Goal: Connect with others: Connect with others

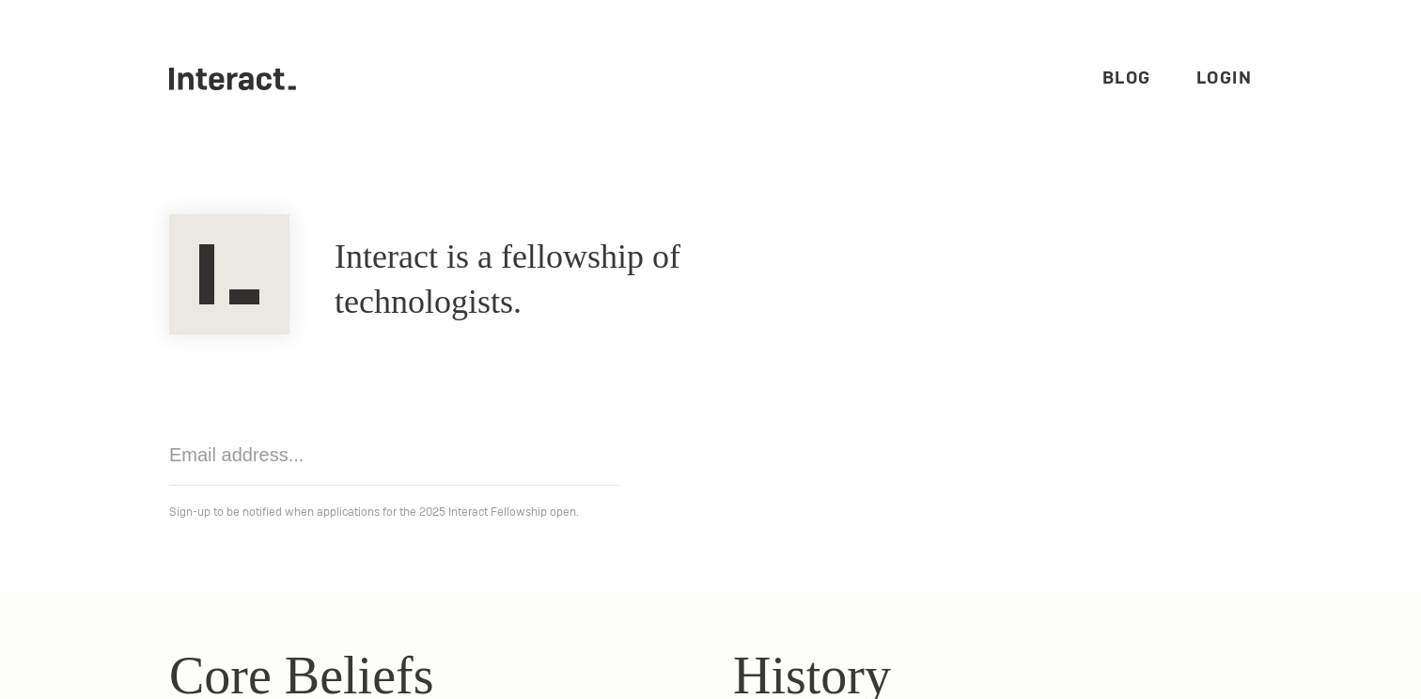
click at [1249, 75] on link "Login" at bounding box center [1224, 78] width 56 height 22
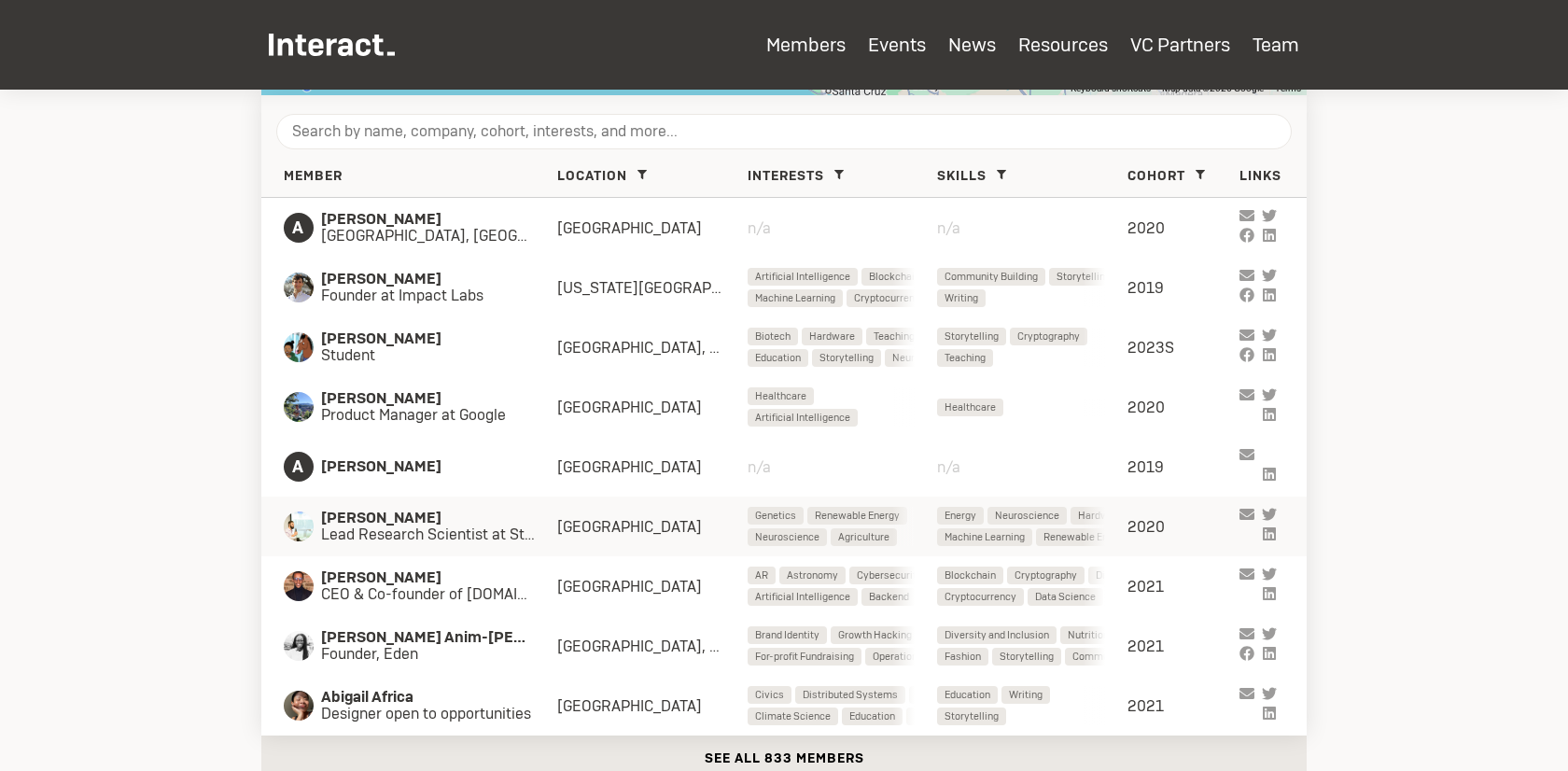
scroll to position [785, 0]
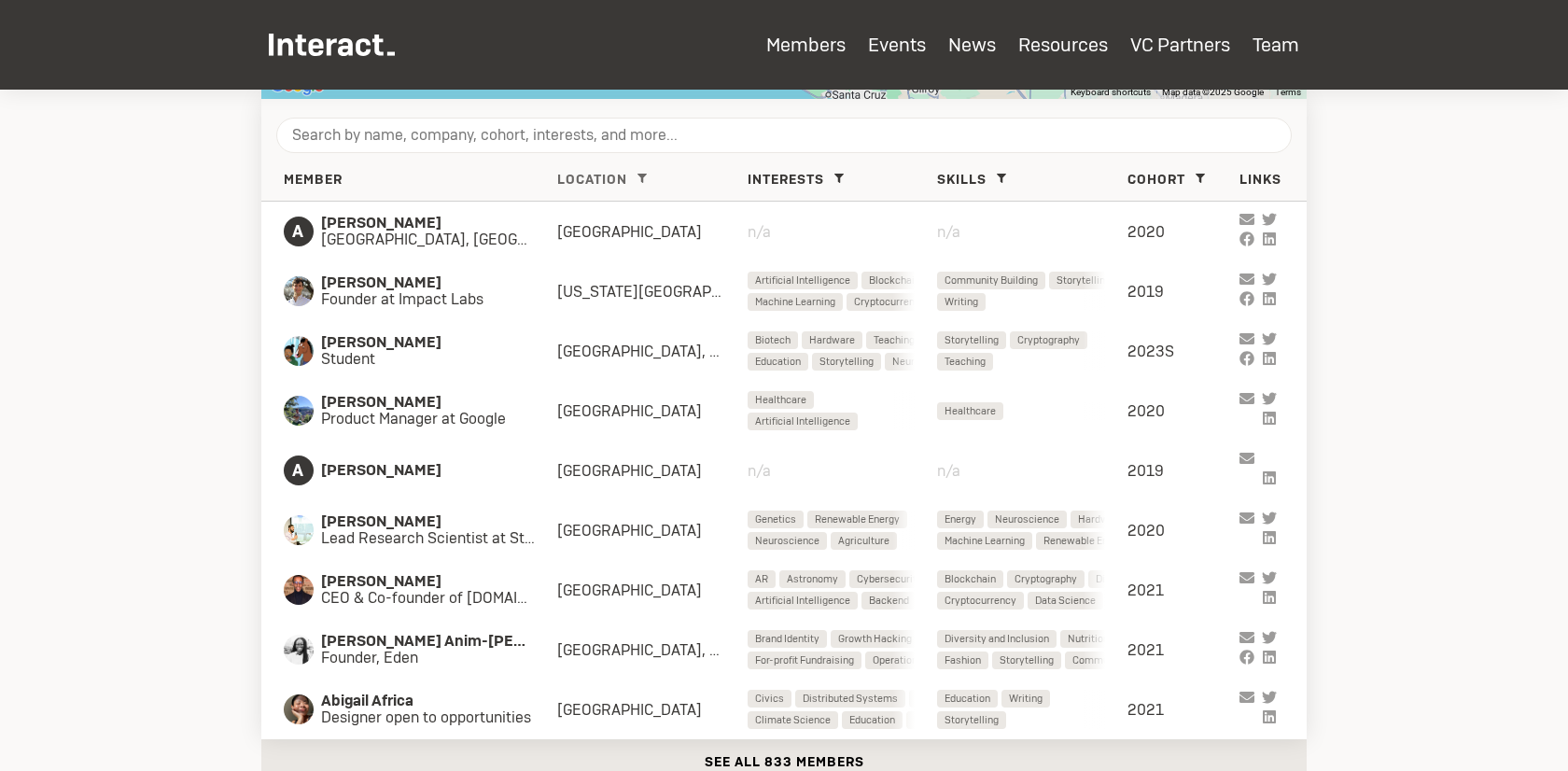
click at [644, 178] on icon at bounding box center [641, 178] width 9 height 9
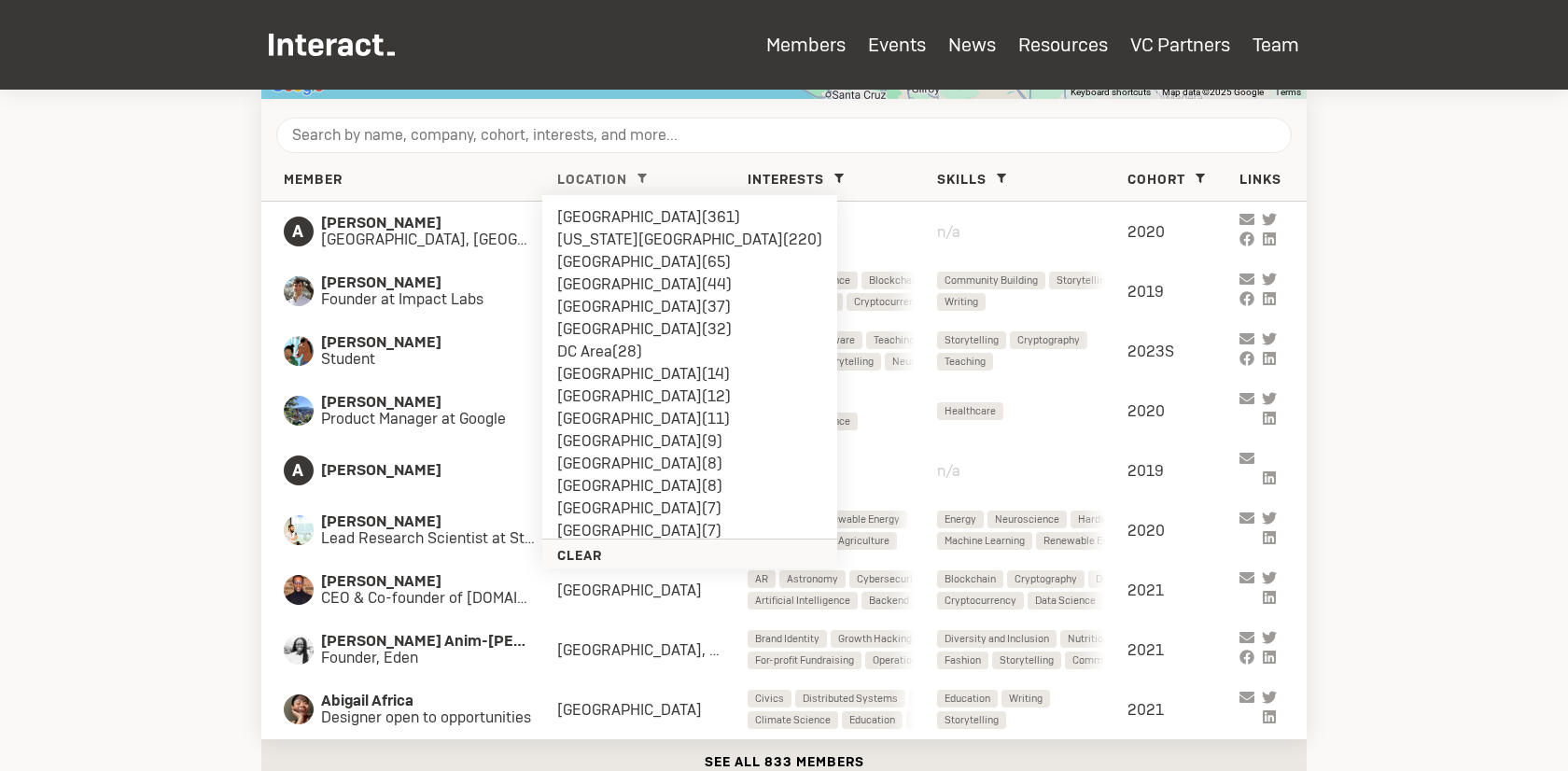
click at [610, 285] on li "London ( 44 )" at bounding box center [689, 284] width 265 height 23
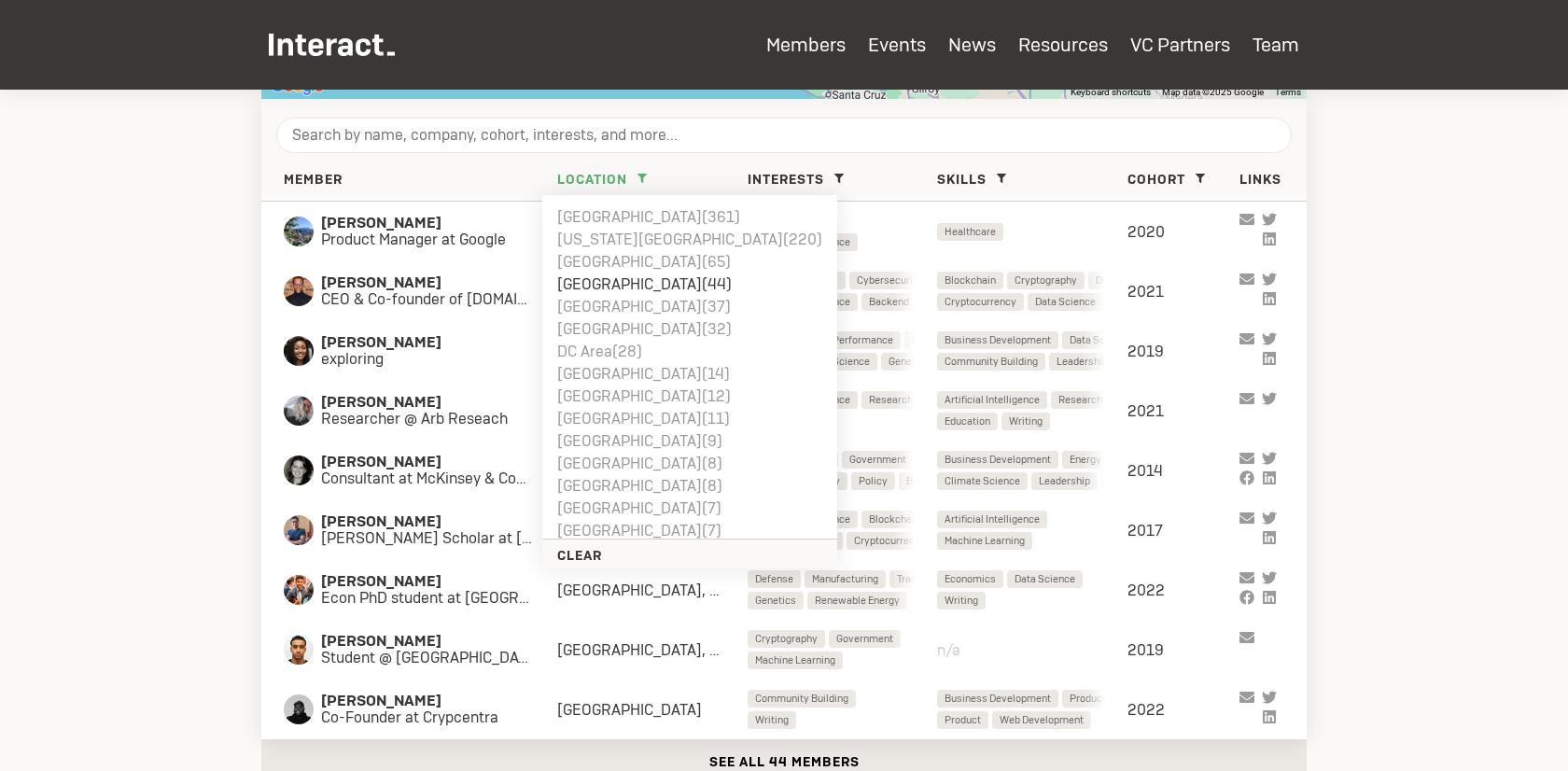
click at [1422, 246] on section "Members Search for members who are in your city with the Map view. Add your loc…" at bounding box center [784, 67] width 1568 height 1525
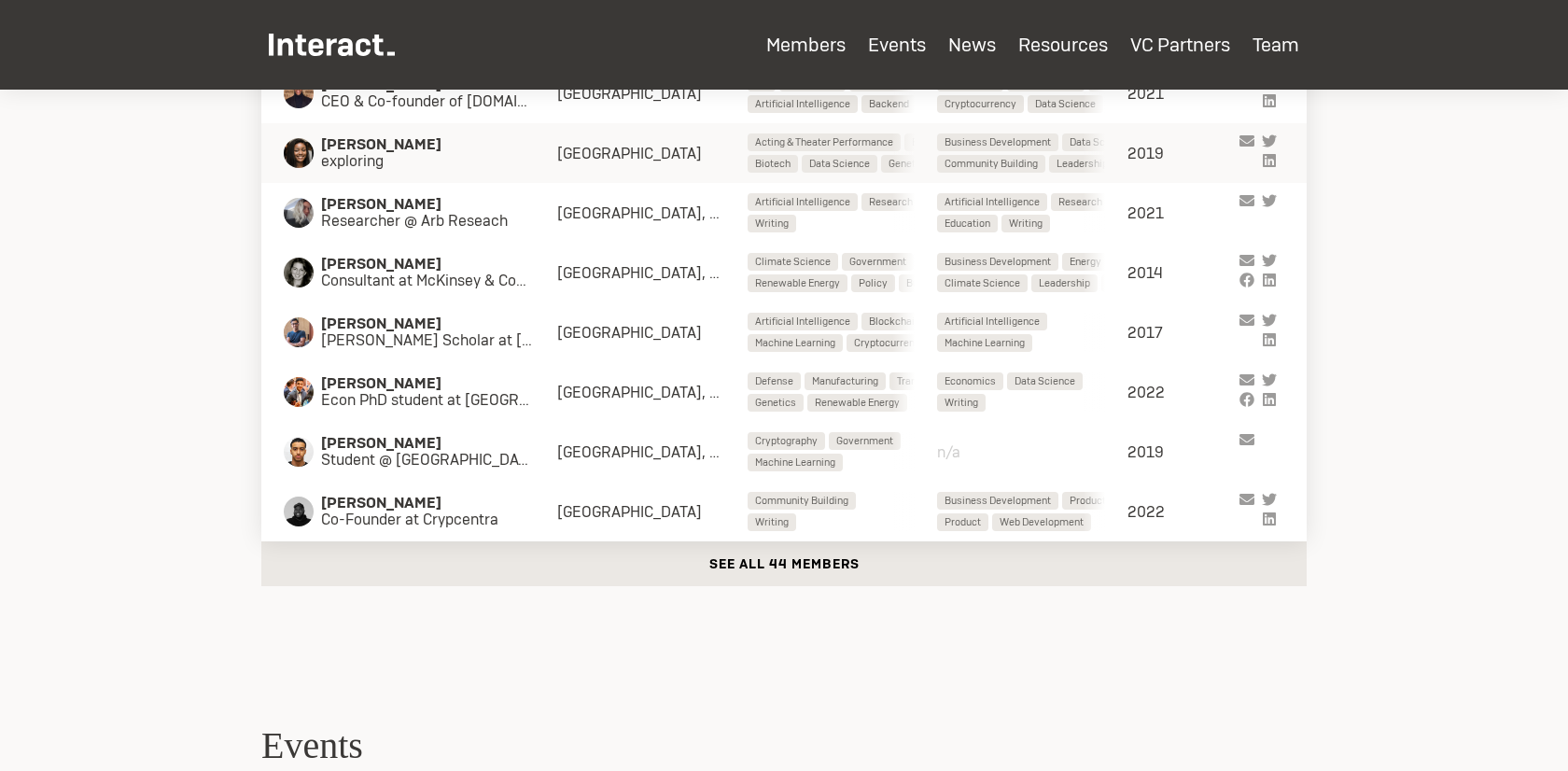
scroll to position [985, 0]
click at [759, 561] on button "See all 44 members" at bounding box center [784, 562] width 1046 height 45
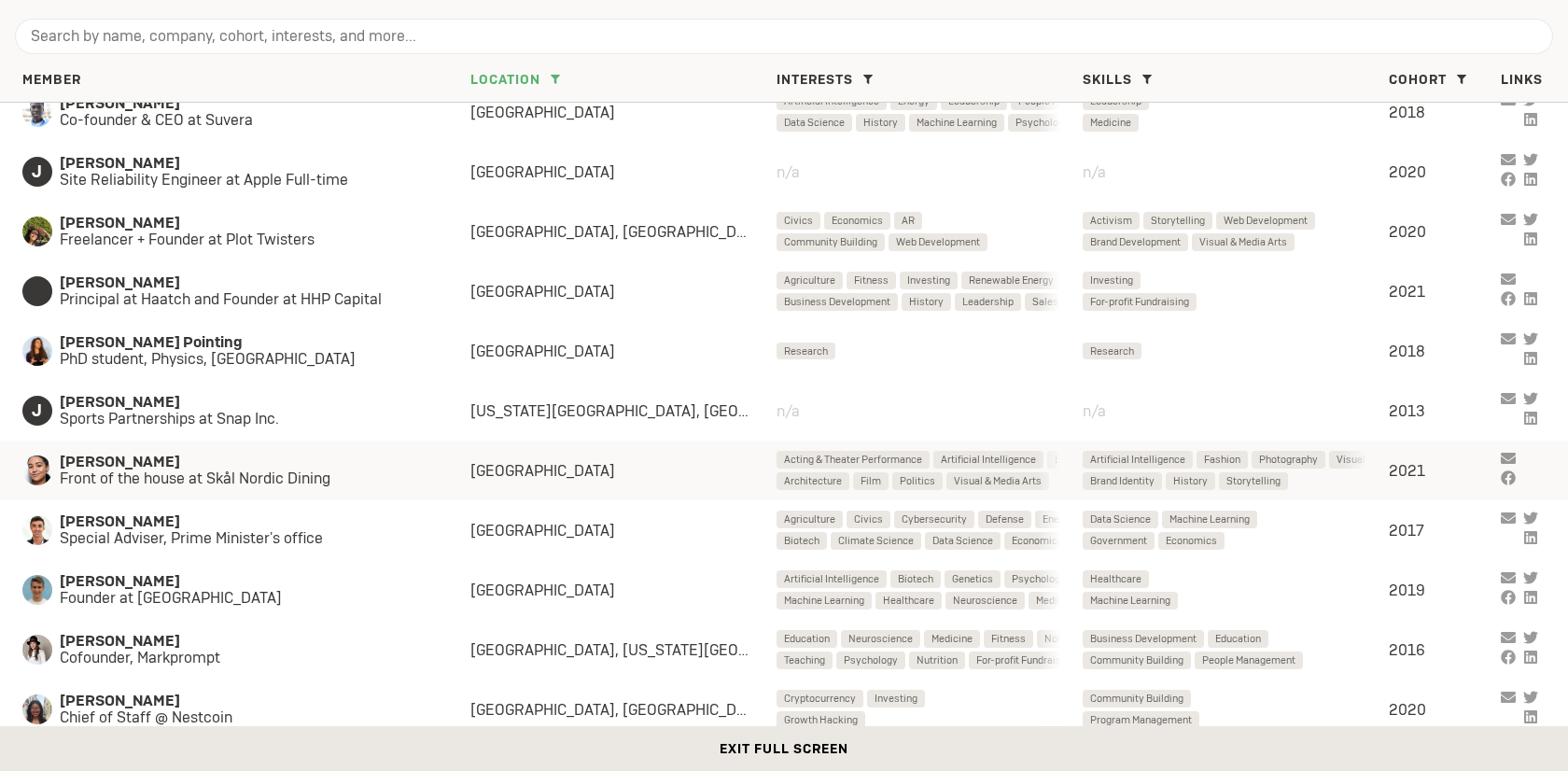
scroll to position [1313, 0]
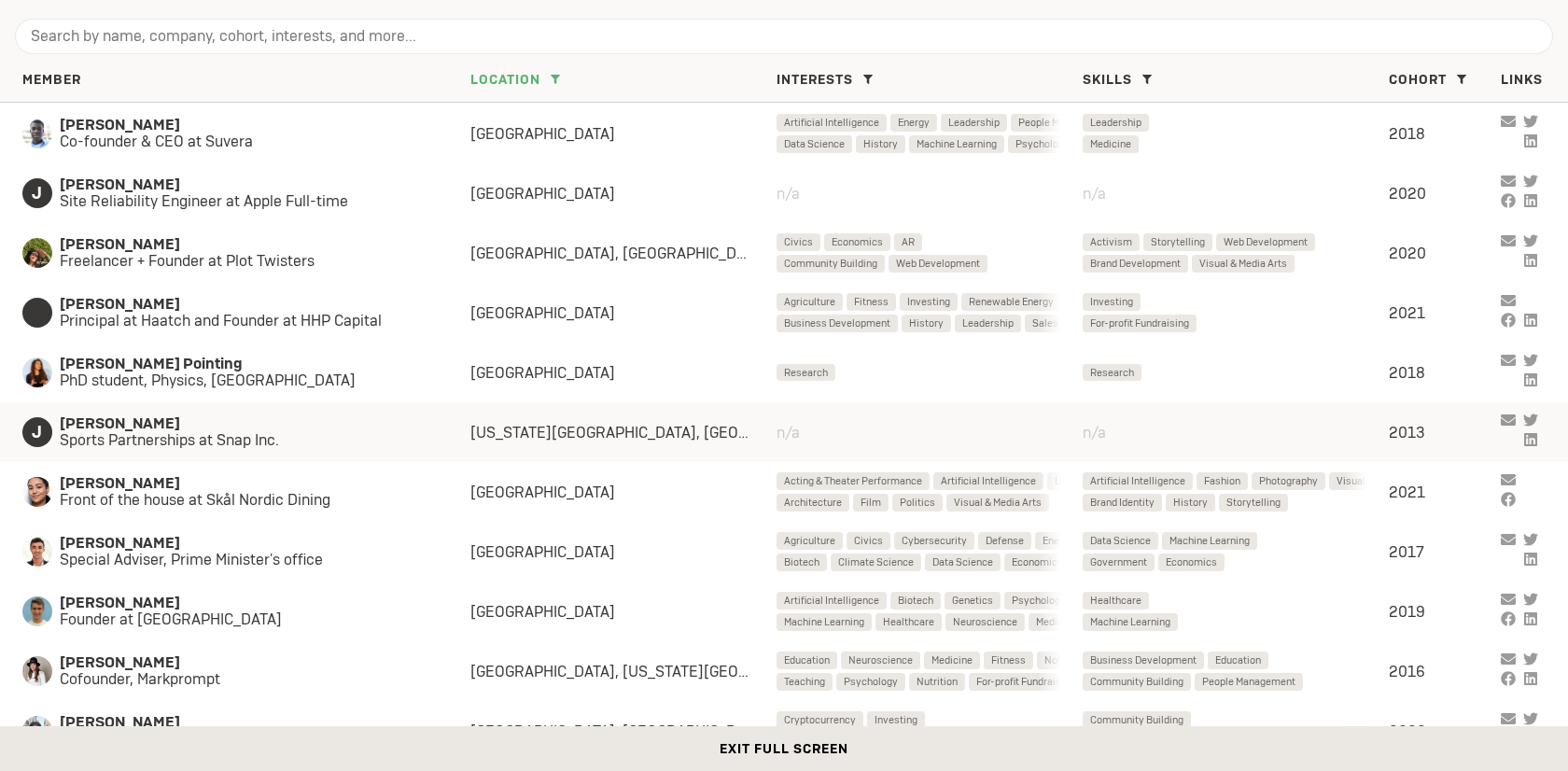
click at [283, 434] on span "Sports Partnerships at Snap Inc." at bounding box center [246, 440] width 373 height 17
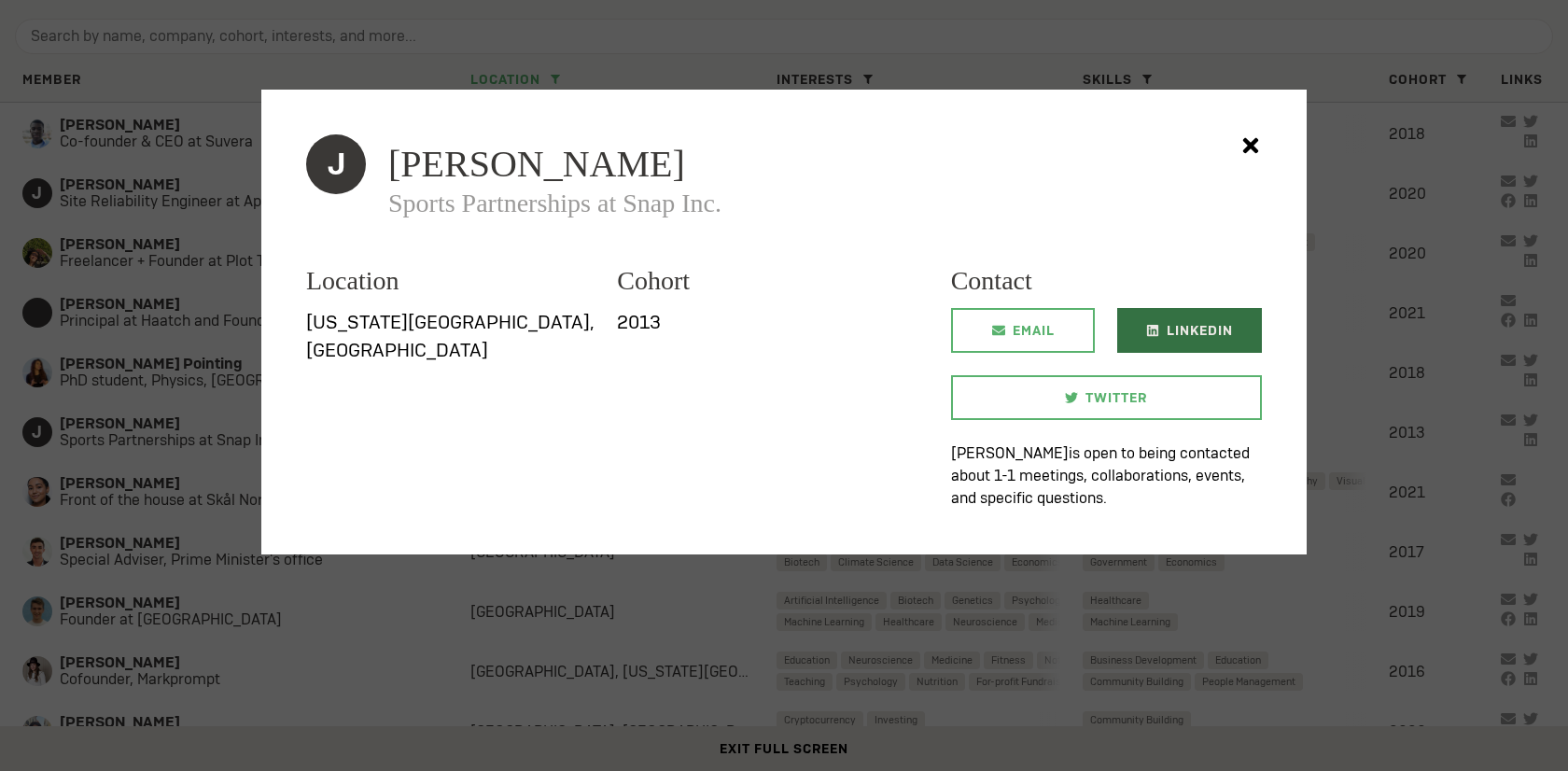
click at [1138, 331] on link "LinkedIn" at bounding box center [1190, 330] width 145 height 45
click at [762, 645] on div at bounding box center [784, 386] width 1568 height 771
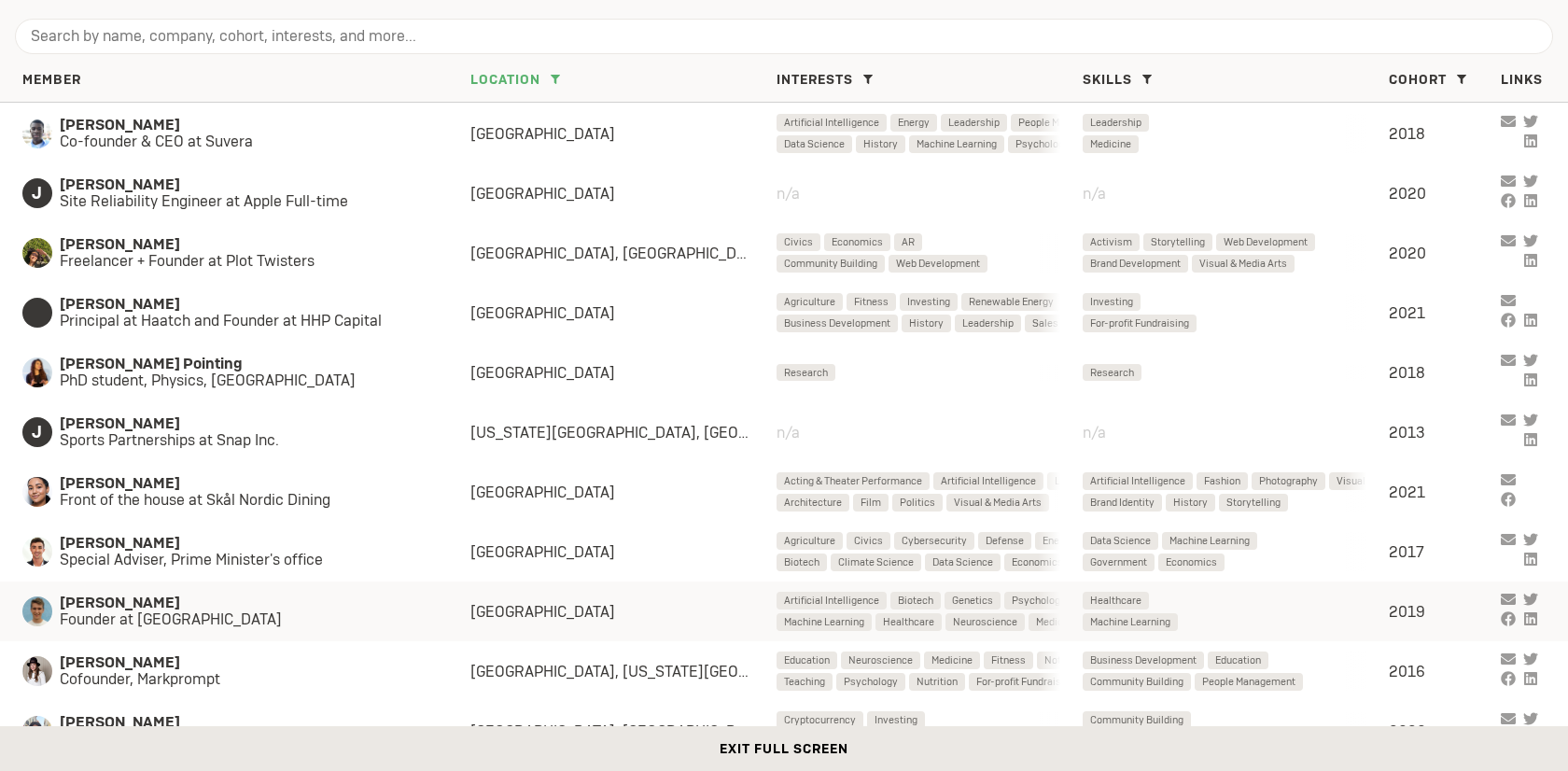
click at [642, 617] on div "London" at bounding box center [624, 612] width 306 height 20
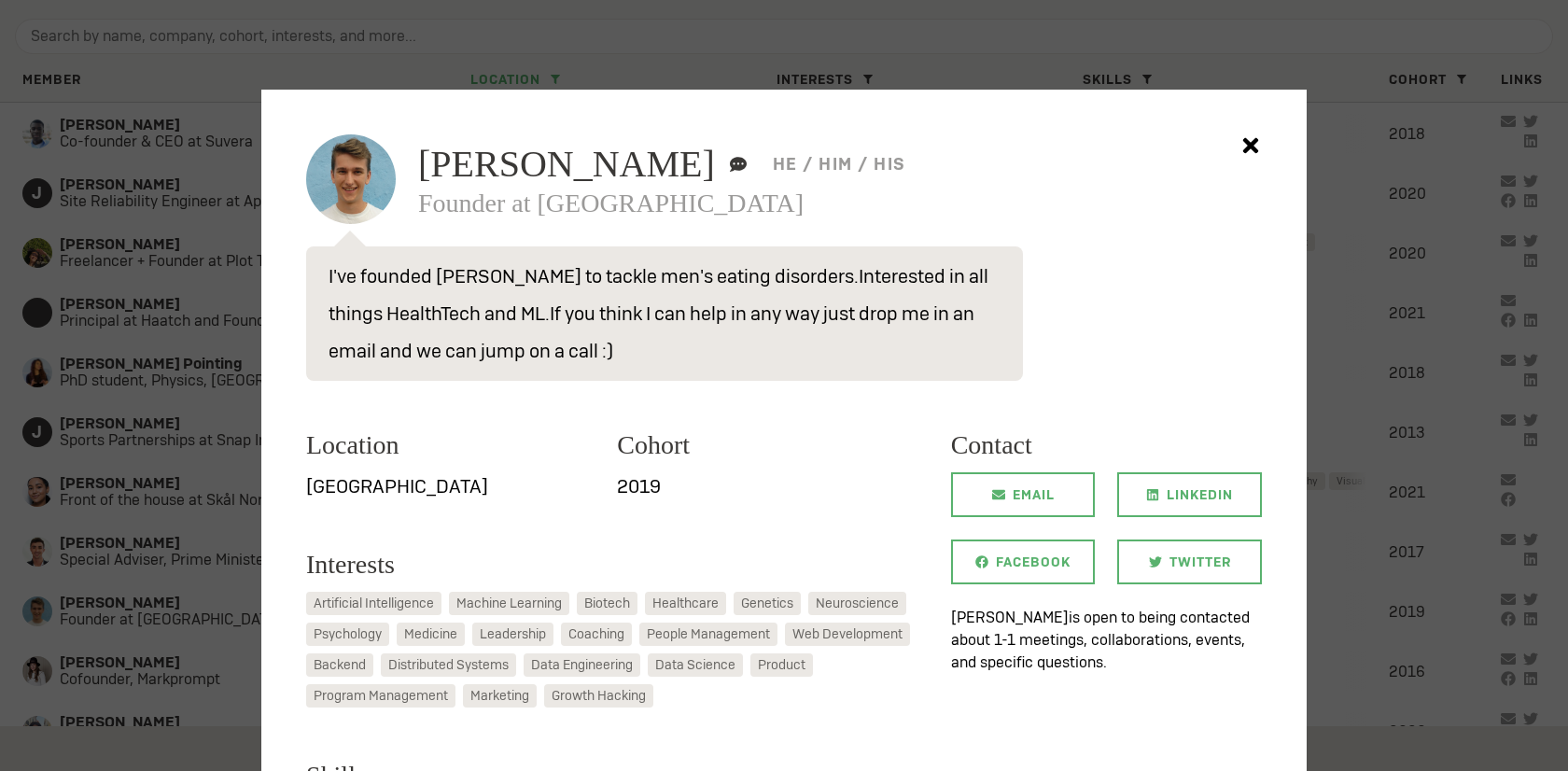
click at [91, 540] on div at bounding box center [784, 386] width 1568 height 771
